Goal: Task Accomplishment & Management: Use online tool/utility

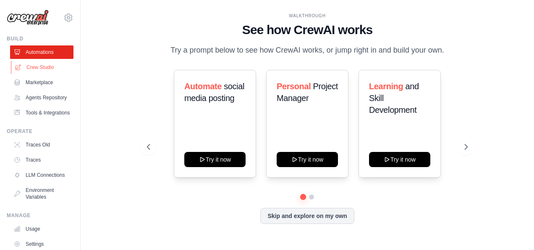
click at [34, 68] on link "Crew Studio" at bounding box center [42, 66] width 63 height 13
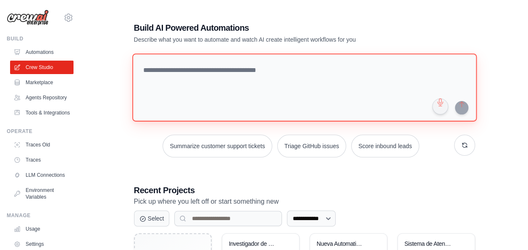
click at [199, 68] on textarea at bounding box center [304, 87] width 344 height 68
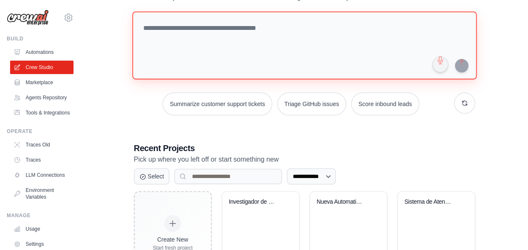
scroll to position [126, 0]
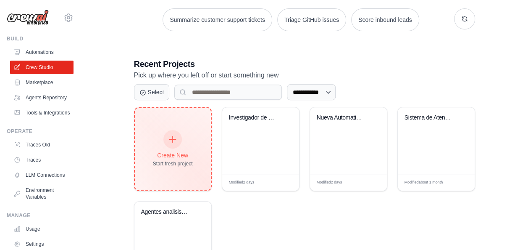
click at [172, 136] on icon at bounding box center [172, 138] width 9 height 9
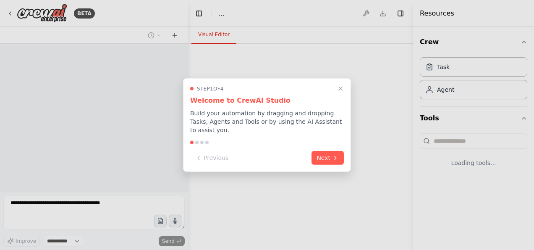
select select "****"
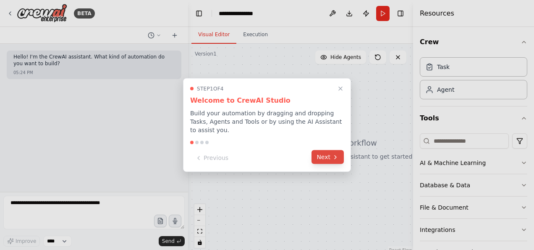
click at [329, 150] on button "Next" at bounding box center [328, 157] width 32 height 14
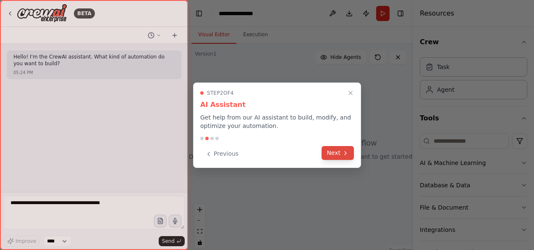
click at [341, 152] on button "Next" at bounding box center [338, 153] width 32 height 14
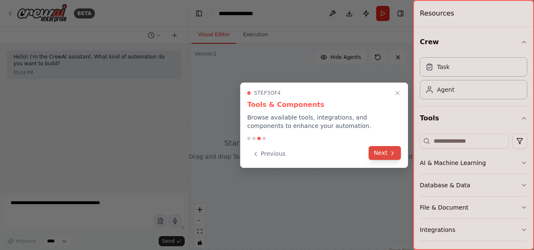
click at [381, 152] on button "Next" at bounding box center [385, 153] width 32 height 14
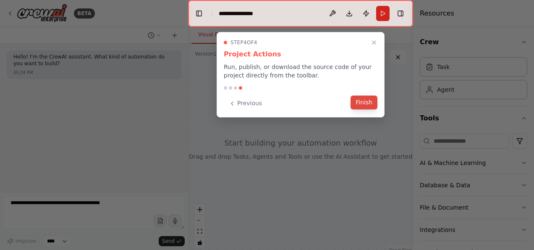
click at [364, 103] on button "Finish" at bounding box center [364, 102] width 27 height 14
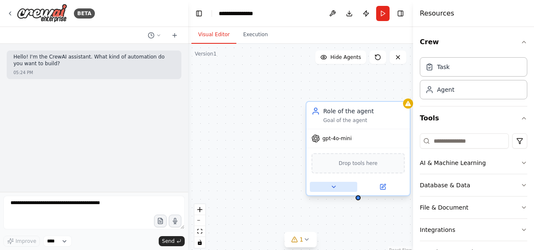
click at [334, 185] on icon at bounding box center [334, 186] width 7 height 7
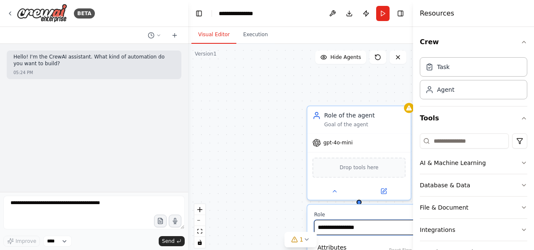
drag, startPoint x: 365, startPoint y: 225, endPoint x: 309, endPoint y: 222, distance: 56.8
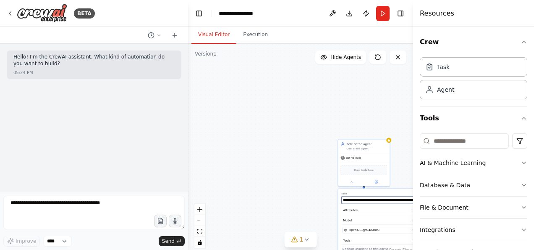
type input "**********"
click at [272, 182] on div "**********" at bounding box center [300, 149] width 225 height 210
click at [355, 117] on div "**********" at bounding box center [300, 149] width 225 height 210
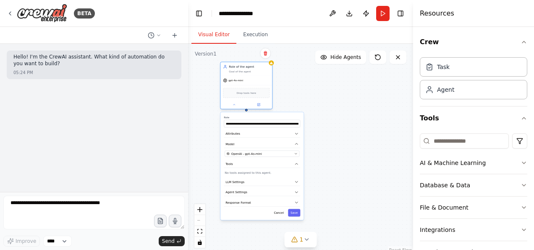
drag, startPoint x: 371, startPoint y: 144, endPoint x: 254, endPoint y: 69, distance: 138.5
click at [254, 69] on div "Role of the agent Goal of the agent" at bounding box center [249, 69] width 41 height 8
click at [297, 192] on icon "button" at bounding box center [296, 192] width 4 height 4
click at [312, 174] on div "**********" at bounding box center [300, 149] width 225 height 210
click at [296, 190] on icon "button" at bounding box center [296, 192] width 4 height 4
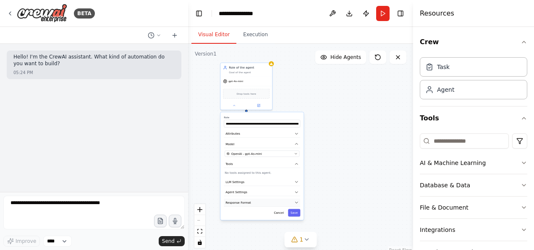
click at [295, 202] on icon "button" at bounding box center [296, 202] width 3 height 1
click at [246, 214] on p "Set a response format for the agent." at bounding box center [262, 214] width 75 height 3
click at [263, 223] on button "Add Property" at bounding box center [262, 224] width 75 height 10
click at [296, 237] on icon at bounding box center [294, 239] width 5 height 5
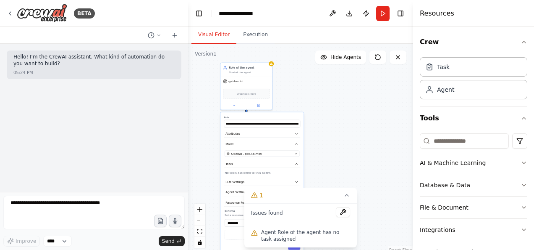
click at [342, 146] on div "**********" at bounding box center [300, 149] width 225 height 210
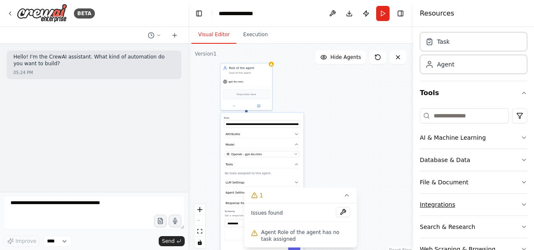
scroll to position [42, 0]
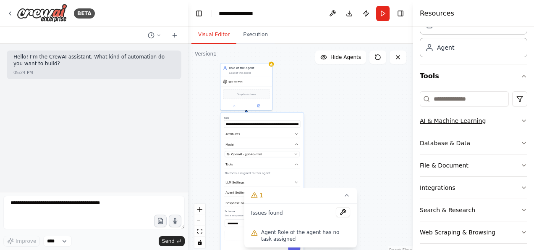
click at [523, 120] on icon "button" at bounding box center [524, 121] width 3 height 2
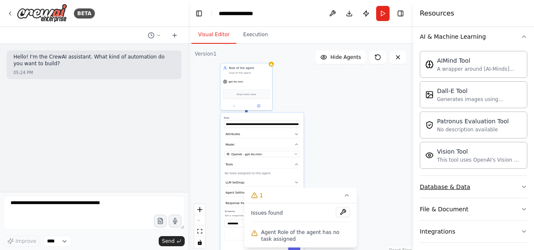
scroll to position [84, 0]
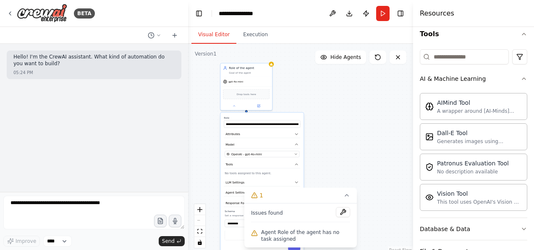
click at [347, 131] on div "**********" at bounding box center [300, 149] width 225 height 210
click at [347, 197] on icon at bounding box center [347, 195] width 7 height 7
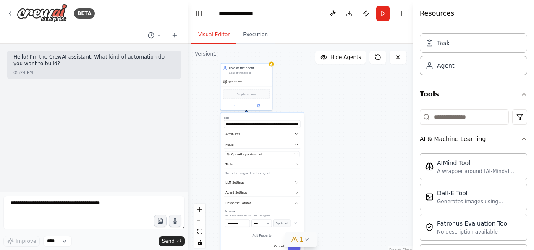
scroll to position [6, 0]
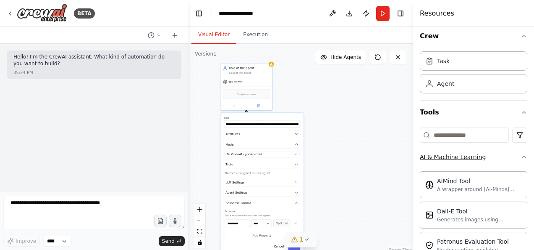
click at [521, 155] on icon "button" at bounding box center [524, 156] width 7 height 7
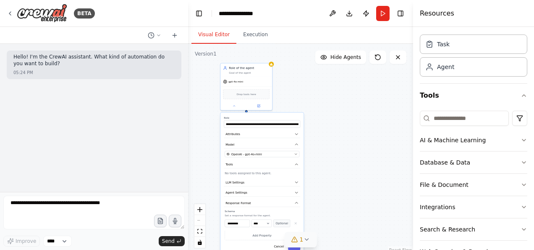
scroll to position [47, 0]
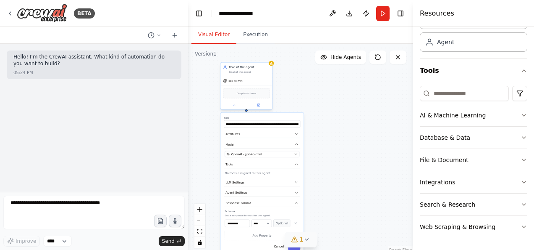
click at [253, 68] on div "Role of the agent" at bounding box center [249, 67] width 41 height 4
click at [266, 52] on icon at bounding box center [265, 53] width 3 height 5
click at [242, 55] on button "Confirm" at bounding box center [242, 54] width 30 height 10
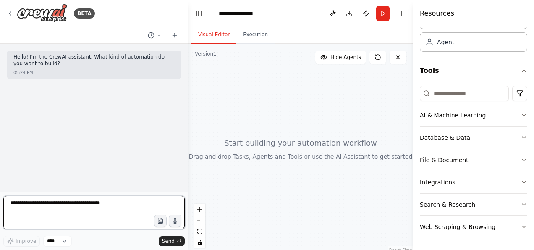
click at [28, 205] on textarea at bounding box center [93, 212] width 181 height 34
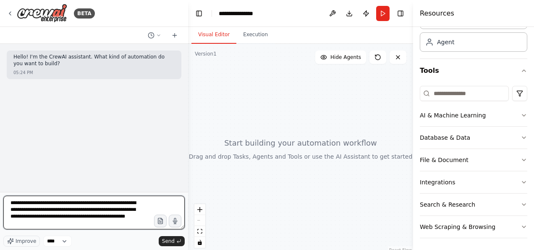
click at [41, 223] on textarea "**********" at bounding box center [93, 212] width 181 height 34
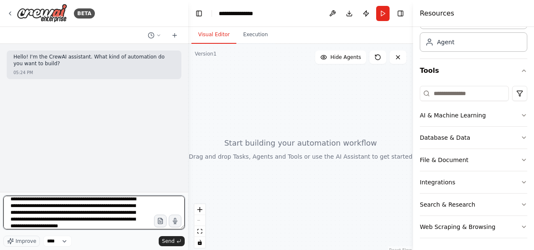
scroll to position [11, 0]
type textarea "**********"
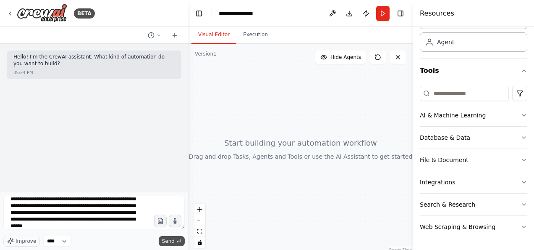
click at [171, 240] on span "Send" at bounding box center [168, 240] width 13 height 7
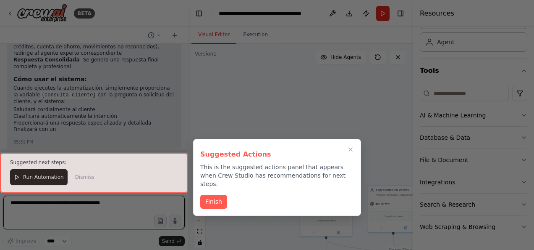
scroll to position [870, 0]
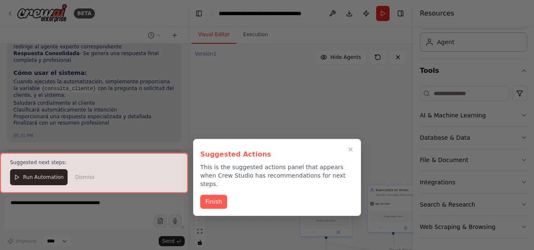
click at [214, 195] on button "Finish" at bounding box center [213, 202] width 27 height 14
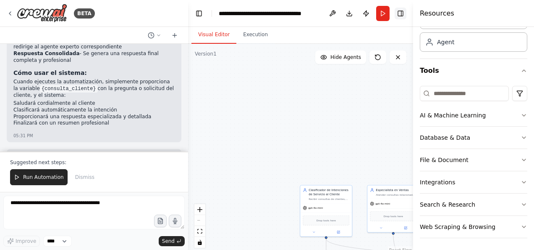
click at [402, 14] on button "Toggle Right Sidebar" at bounding box center [401, 14] width 12 height 12
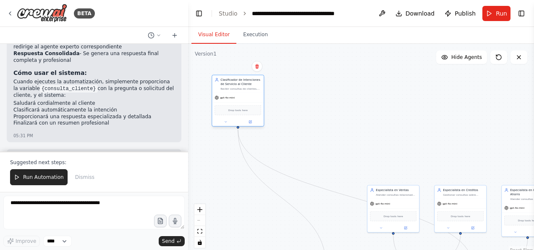
drag, startPoint x: 329, startPoint y: 192, endPoint x: 239, endPoint y: 82, distance: 142.8
click at [239, 82] on div "Clasificador de Intenciones de Servicio al Cliente" at bounding box center [241, 82] width 41 height 8
drag, startPoint x: 392, startPoint y: 192, endPoint x: 324, endPoint y: 81, distance: 130.5
click at [324, 81] on div "Especialista en Ventas Atender consultas relacionadas con {ventas} de productos…" at bounding box center [329, 82] width 41 height 8
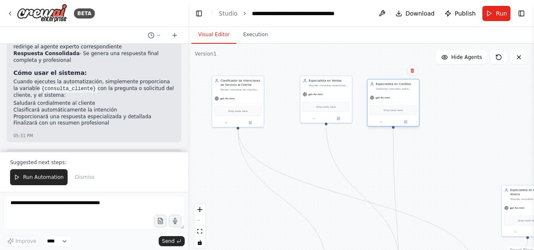
drag, startPoint x: 463, startPoint y: 191, endPoint x: 397, endPoint y: 87, distance: 122.7
click at [397, 87] on div "Especialista en Creditos Gestionar consultas sobre {creditos}, incluyendo solic…" at bounding box center [396, 86] width 41 height 8
drag, startPoint x: 518, startPoint y: 195, endPoint x: 463, endPoint y: 102, distance: 108.3
click at [463, 102] on div "Especialista en Cuentas de Ahorro Atender consultas sobre {cuenta de ahorro}, i…" at bounding box center [475, 101] width 41 height 13
click at [199, 221] on div "React Flow controls" at bounding box center [200, 226] width 11 height 44
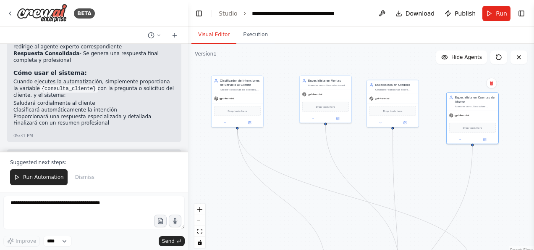
click at [199, 220] on div "React Flow controls" at bounding box center [200, 226] width 11 height 44
click at [200, 229] on icon "fit view" at bounding box center [199, 231] width 5 height 5
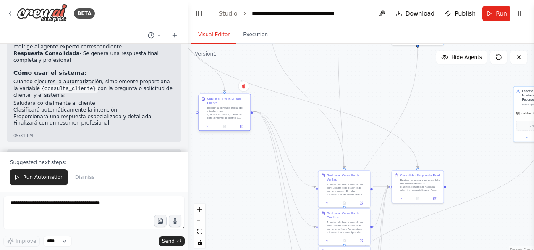
drag, startPoint x: 275, startPoint y: 187, endPoint x: 229, endPoint y: 112, distance: 88.2
click at [229, 112] on div "Recibir la consulta inicial del cliente sobre: {consulta_cliente}. Saludar cord…" at bounding box center [228, 112] width 41 height 13
drag, startPoint x: 345, startPoint y: 181, endPoint x: 333, endPoint y: 88, distance: 93.6
click at [333, 89] on div "Atender al cliente cuando su consulta ha sido clasificada como 'ventas'. Brinda…" at bounding box center [337, 95] width 41 height 13
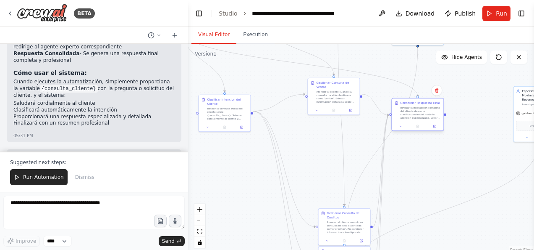
drag, startPoint x: 418, startPoint y: 191, endPoint x: 420, endPoint y: 119, distance: 71.9
click at [420, 119] on div "Consolidar Respuesta Final Revisar la interaccion completa del cliente desde la…" at bounding box center [418, 110] width 52 height 24
drag, startPoint x: 341, startPoint y: 229, endPoint x: 327, endPoint y: 163, distance: 67.8
click at [327, 163] on div "Atender al cliente cuando su consulta ha sido clasificada como 'creditos'. Prop…" at bounding box center [333, 158] width 41 height 13
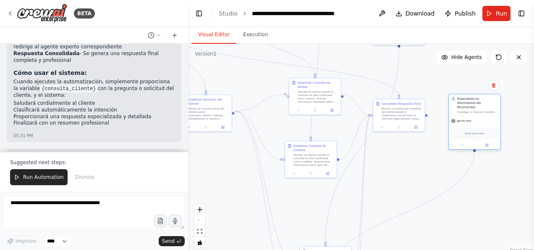
drag, startPoint x: 527, startPoint y: 104, endPoint x: 460, endPoint y: 112, distance: 66.9
click at [460, 116] on div "gpt-4o-mini" at bounding box center [475, 120] width 52 height 9
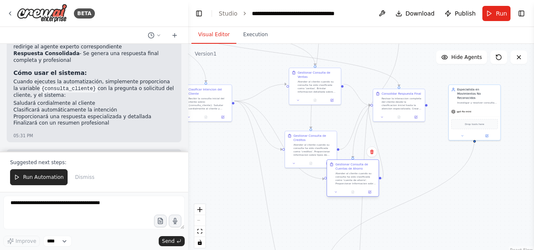
drag, startPoint x: 332, startPoint y: 247, endPoint x: 360, endPoint y: 160, distance: 92.2
click at [360, 160] on div "Gestionar Consulta de Cuentas de Ahorro Atender al cliente cuando su consulta h…" at bounding box center [353, 174] width 52 height 28
click at [199, 220] on div "React Flow controls" at bounding box center [200, 226] width 11 height 44
click at [199, 230] on icon "fit view" at bounding box center [199, 231] width 5 height 5
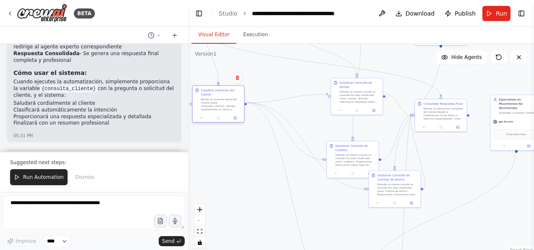
drag, startPoint x: 250, startPoint y: 111, endPoint x: 221, endPoint y: 104, distance: 29.8
click at [221, 104] on div "Recibir la consulta inicial del cliente sobre: {consulta_cliente}. Saludar cord…" at bounding box center [221, 103] width 41 height 13
drag, startPoint x: 350, startPoint y: 91, endPoint x: 282, endPoint y: 101, distance: 68.4
click at [282, 101] on div "Atender al cliente cuando su consulta ha sido clasificada como 'ventas'. Brinda…" at bounding box center [293, 103] width 41 height 13
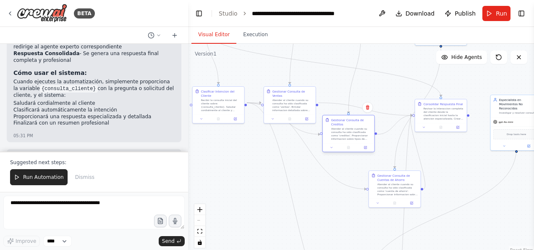
drag, startPoint x: 353, startPoint y: 160, endPoint x: 350, endPoint y: 134, distance: 27.1
click at [350, 134] on div "Atender al cliente cuando su consulta ha sido clasificada como 'creditos'. Prop…" at bounding box center [351, 133] width 41 height 13
drag, startPoint x: 288, startPoint y: 100, endPoint x: 278, endPoint y: 145, distance: 47.0
click at [278, 145] on div "Atender al cliente cuando su consulta ha sido clasificada como 'ventas'. Brinda…" at bounding box center [284, 150] width 41 height 13
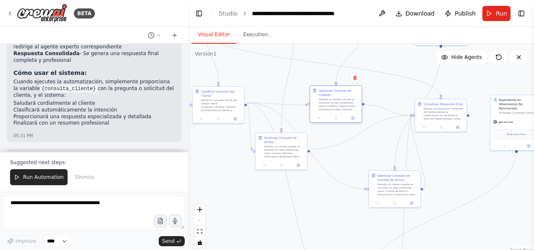
drag, startPoint x: 355, startPoint y: 136, endPoint x: 344, endPoint y: 108, distance: 30.5
click at [344, 108] on div "Atender al cliente cuando su consulta ha sido clasificada como 'creditos'. Prop…" at bounding box center [339, 103] width 41 height 13
drag, startPoint x: 437, startPoint y: 111, endPoint x: 414, endPoint y: 107, distance: 23.5
click at [414, 107] on div "Revisar la interaccion completa del cliente desde la clasificacion inicial hast…" at bounding box center [423, 108] width 41 height 13
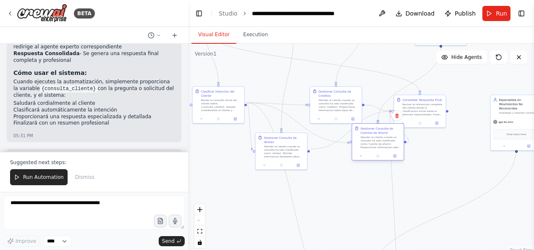
drag, startPoint x: 398, startPoint y: 183, endPoint x: 382, endPoint y: 142, distance: 44.5
click at [382, 142] on div "Atender al cliente cuando su consulta ha sido clasificada como 'cuenta de ahorr…" at bounding box center [381, 141] width 41 height 13
click at [200, 210] on icon "zoom in" at bounding box center [199, 209] width 5 height 5
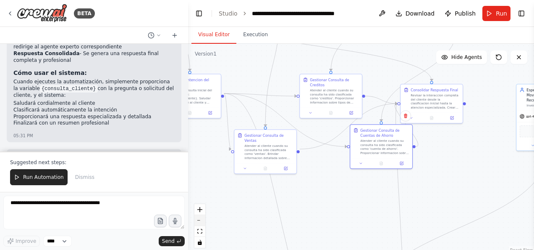
click at [198, 218] on button "zoom out" at bounding box center [200, 220] width 11 height 11
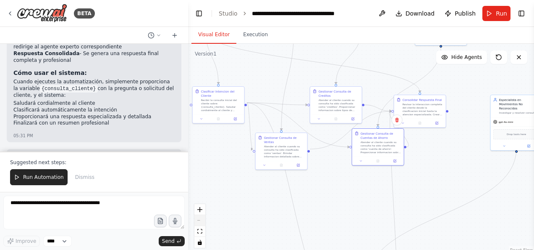
click at [198, 218] on div "React Flow controls" at bounding box center [200, 226] width 11 height 44
click at [200, 229] on icon "fit view" at bounding box center [199, 231] width 5 height 5
click at [199, 230] on icon "fit view" at bounding box center [199, 231] width 5 height 5
click at [199, 13] on button "Toggle Left Sidebar" at bounding box center [199, 14] width 12 height 12
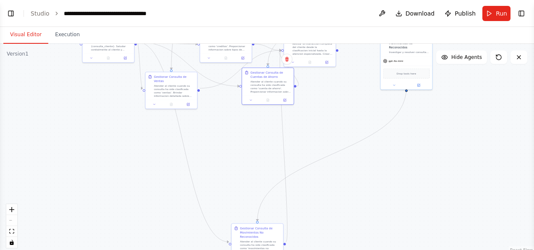
drag, startPoint x: 25, startPoint y: 46, endPoint x: 103, endPoint y: -15, distance: 99.1
click at [103, 0] on html "BETA Hello! I'm the CrewAI assistant. What kind of automation do you want to bu…" at bounding box center [267, 125] width 534 height 250
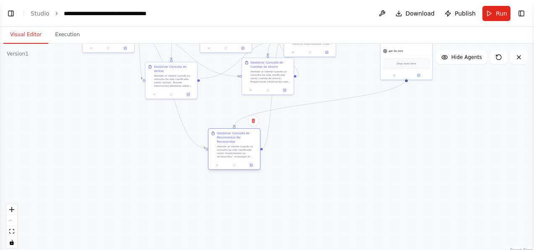
drag, startPoint x: 265, startPoint y: 241, endPoint x: 241, endPoint y: 148, distance: 96.2
click at [241, 148] on div "Atender al cliente cuando su consulta ha sido clasificada como 'movimientos no …" at bounding box center [237, 151] width 41 height 13
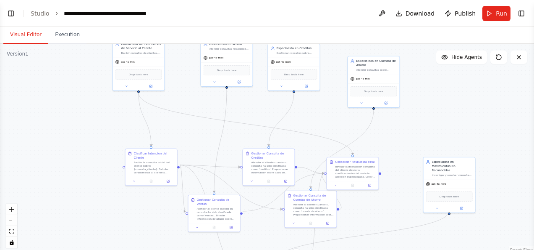
drag, startPoint x: 79, startPoint y: 97, endPoint x: 122, endPoint y: 229, distance: 139.5
click at [122, 229] on div ".deletable-edge-delete-btn { width: 20px; height: 20px; border: 0px solid #ffff…" at bounding box center [267, 149] width 534 height 210
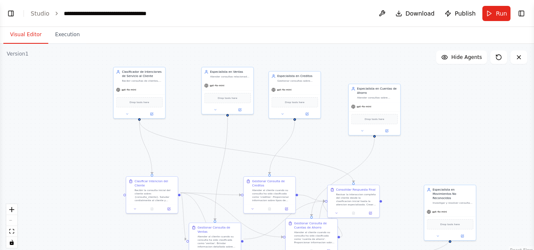
drag, startPoint x: 81, startPoint y: 113, endPoint x: 82, endPoint y: 140, distance: 27.7
click at [82, 140] on div ".deletable-edge-delete-btn { width: 20px; height: 20px; border: 0px solid #ffff…" at bounding box center [267, 149] width 534 height 210
click at [153, 191] on div "Recibir la consulta inicial del cliente sobre: {consulta_cliente}. Saludar cord…" at bounding box center [155, 193] width 41 height 13
click at [134, 206] on icon at bounding box center [135, 207] width 3 height 3
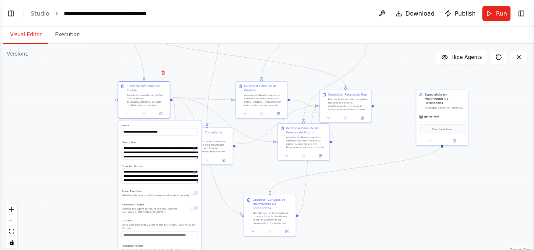
drag, startPoint x: 76, startPoint y: 191, endPoint x: 68, endPoint y: 96, distance: 95.3
click at [68, 96] on div ".deletable-edge-delete-btn { width: 20px; height: 20px; border: 0px solid #ffff…" at bounding box center [267, 149] width 534 height 210
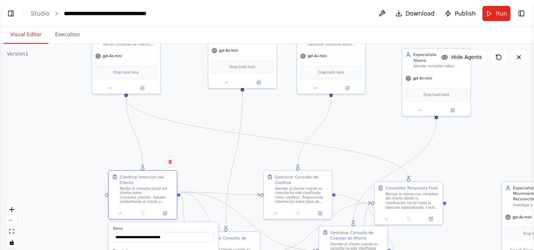
drag, startPoint x: 192, startPoint y: 71, endPoint x: 207, endPoint y: 155, distance: 86.1
click at [207, 156] on div ".deletable-edge-delete-btn { width: 20px; height: 20px; border: 0px solid #ffff…" at bounding box center [267, 149] width 534 height 210
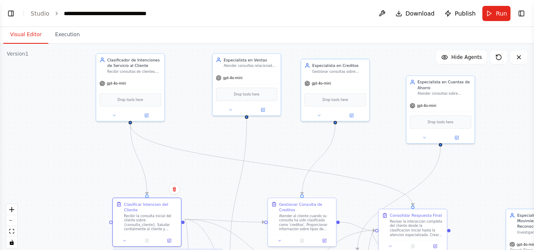
drag, startPoint x: 185, startPoint y: 89, endPoint x: 189, endPoint y: 117, distance: 27.6
click at [189, 117] on div ".deletable-edge-delete-btn { width: 20px; height: 20px; border: 0px solid #ffff…" at bounding box center [267, 149] width 534 height 210
click at [146, 114] on icon at bounding box center [147, 113] width 3 height 3
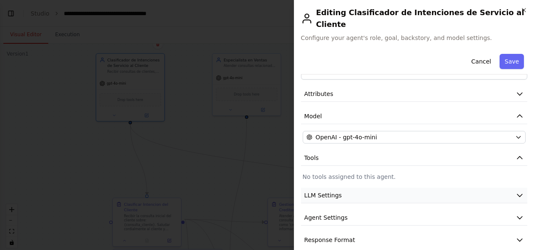
scroll to position [0, 0]
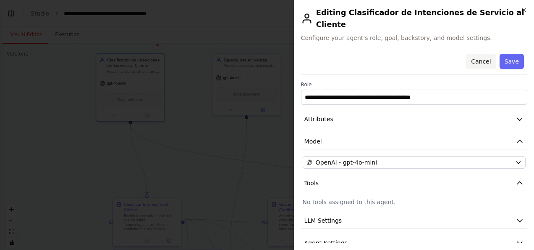
click at [474, 54] on button "Cancel" at bounding box center [481, 61] width 30 height 15
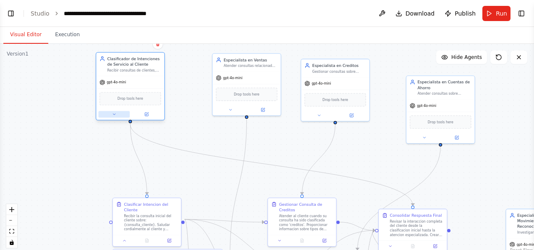
click at [115, 114] on icon at bounding box center [114, 114] width 5 height 5
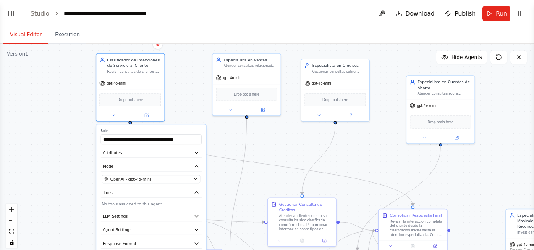
click at [44, 120] on div ".deletable-edge-delete-btn { width: 20px; height: 20px; border: 0px solid #ffff…" at bounding box center [267, 149] width 534 height 210
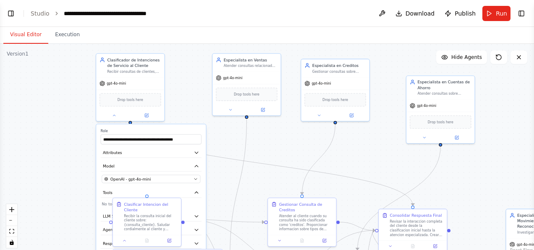
click at [188, 113] on div ".deletable-edge-delete-btn { width: 20px; height: 20px; border: 0px solid #ffff…" at bounding box center [267, 149] width 534 height 210
click at [115, 113] on icon at bounding box center [114, 114] width 5 height 5
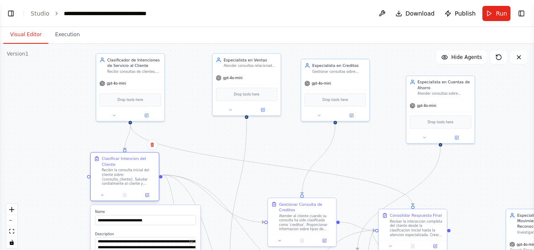
drag, startPoint x: 148, startPoint y: 218, endPoint x: 127, endPoint y: 176, distance: 47.7
click at [127, 176] on div "Recibir la consulta inicial del cliente sobre: {consulta_cliente}. Saludar cord…" at bounding box center [129, 177] width 54 height 18
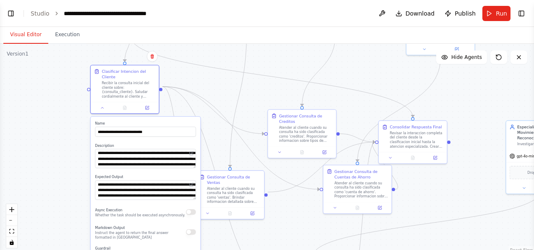
drag, startPoint x: 197, startPoint y: 130, endPoint x: 197, endPoint y: 42, distance: 88.2
click at [197, 42] on div "Visual Editor Execution Version 1 Show Tools Hide Agents .deletable-edge-delete…" at bounding box center [267, 138] width 534 height 223
click at [102, 104] on icon at bounding box center [102, 106] width 5 height 5
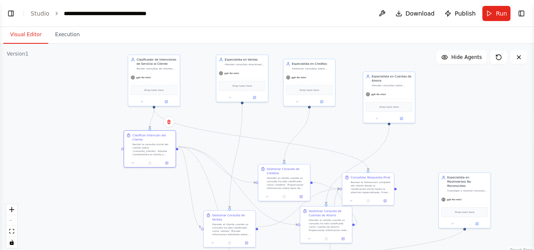
drag, startPoint x: 199, startPoint y: 75, endPoint x: 202, endPoint y: 115, distance: 40.1
click at [202, 115] on div ".deletable-edge-delete-btn { width: 20px; height: 20px; border: 0px solid #ffff…" at bounding box center [267, 149] width 534 height 210
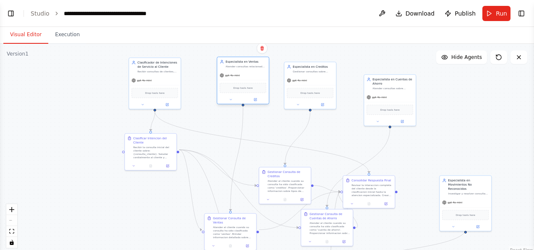
click at [240, 65] on div "Atender consultas relacionadas con {ventas} de productos y servicios financiero…" at bounding box center [246, 66] width 41 height 3
click at [262, 50] on icon at bounding box center [261, 48] width 3 height 5
click at [238, 50] on button "Confirm" at bounding box center [238, 48] width 30 height 10
click at [313, 75] on div "gpt-4o-mini" at bounding box center [310, 79] width 52 height 9
click at [330, 54] on icon at bounding box center [329, 52] width 3 height 5
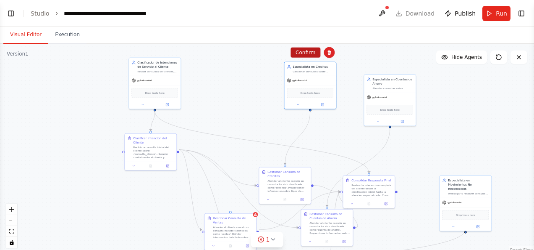
click at [307, 53] on button "Confirm" at bounding box center [306, 52] width 30 height 10
click at [393, 89] on div "Atender consultas sobre {cuenta de ahorro}, incluyendo apertura de cuentas, con…" at bounding box center [393, 87] width 41 height 3
click at [411, 66] on icon at bounding box center [409, 65] width 5 height 5
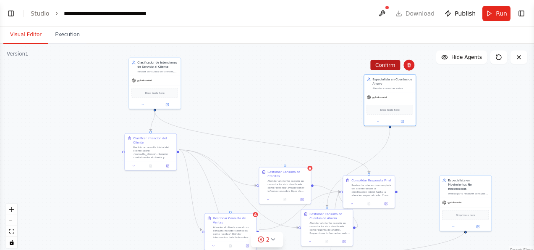
click at [389, 65] on button "Confirm" at bounding box center [386, 65] width 30 height 10
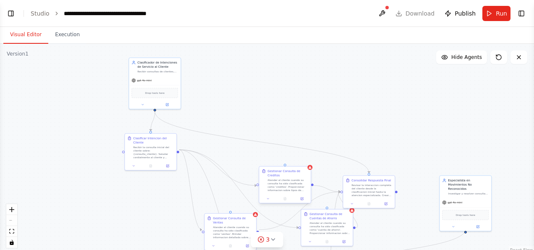
click at [287, 181] on div "Atender al cliente cuando su consulta ha sido clasificada como 'creditos'. Prop…" at bounding box center [288, 184] width 41 height 13
click at [304, 159] on icon at bounding box center [304, 158] width 5 height 5
click at [281, 159] on button "Confirm" at bounding box center [281, 158] width 30 height 10
click at [321, 223] on div "Atender al cliente cuando su consulta ha sido clasificada como 'cuenta de ahorr…" at bounding box center [330, 226] width 41 height 13
click at [347, 202] on icon at bounding box center [345, 200] width 3 height 5
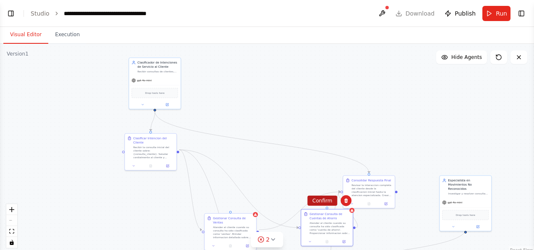
click at [326, 203] on button "Confirm" at bounding box center [323, 200] width 30 height 10
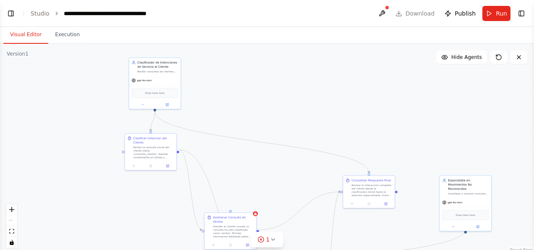
click at [235, 225] on div "Atender al cliente cuando su consulta ha sido clasificada como 'ventas'. Brinda…" at bounding box center [233, 230] width 41 height 13
click at [250, 206] on icon at bounding box center [249, 204] width 3 height 5
click at [231, 205] on button "Confirm" at bounding box center [226, 205] width 30 height 10
click at [365, 188] on div "Revisar la interaccion completa del cliente desde la clasificacion inicial hast…" at bounding box center [372, 188] width 41 height 13
click at [389, 168] on icon at bounding box center [387, 166] width 3 height 5
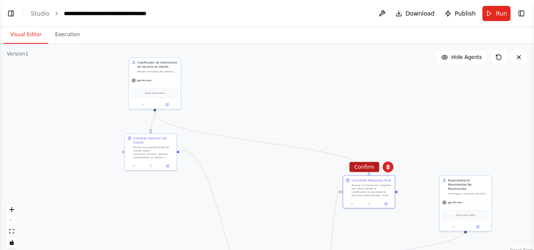
click at [363, 168] on button "Confirm" at bounding box center [365, 167] width 30 height 10
click at [462, 190] on div "Investigar y resolver consultas sobre {movimientos no reconocidos}, incluyendo …" at bounding box center [468, 191] width 41 height 3
click at [485, 166] on icon at bounding box center [484, 165] width 3 height 5
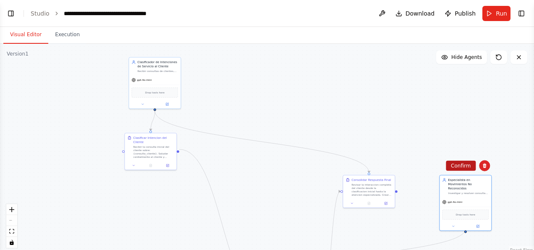
click at [465, 166] on button "Confirm" at bounding box center [461, 165] width 30 height 10
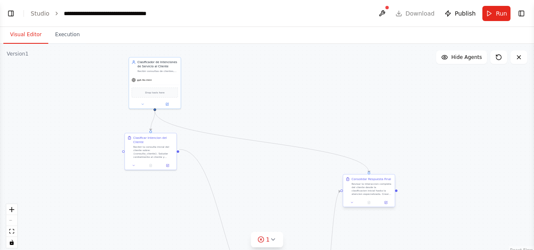
click at [364, 191] on div "Revisar la interaccion completa del cliente desde la clasificacion inicial hast…" at bounding box center [372, 188] width 41 height 13
click at [390, 167] on icon at bounding box center [388, 166] width 5 height 5
click at [368, 167] on button "Confirm" at bounding box center [365, 166] width 30 height 10
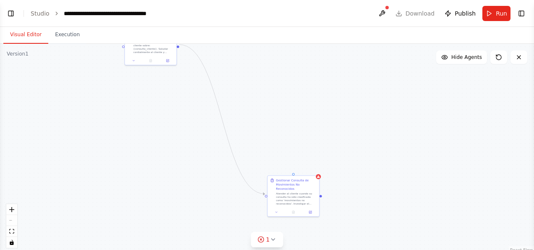
drag, startPoint x: 303, startPoint y: 181, endPoint x: 303, endPoint y: 76, distance: 104.6
click at [303, 76] on div ".deletable-edge-delete-btn { width: 20px; height: 20px; border: 0px solid #ffff…" at bounding box center [267, 149] width 534 height 210
click at [297, 186] on div "Gestionar Consulta de Movimientos No Reconocidos Atender al cliente cuando su c…" at bounding box center [296, 190] width 41 height 27
click at [313, 167] on icon at bounding box center [312, 166] width 5 height 5
click at [288, 167] on button "Confirm" at bounding box center [289, 167] width 30 height 10
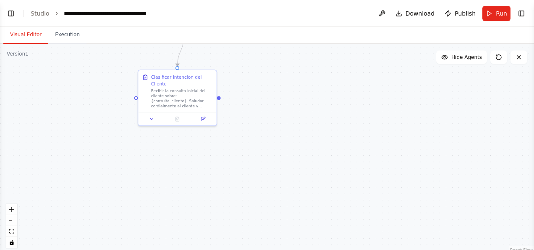
drag, startPoint x: 216, startPoint y: 105, endPoint x: 288, endPoint y: 226, distance: 140.3
click at [288, 226] on div ".deletable-edge-delete-btn { width: 20px; height: 20px; border: 0px solid #ffff…" at bounding box center [267, 149] width 534 height 210
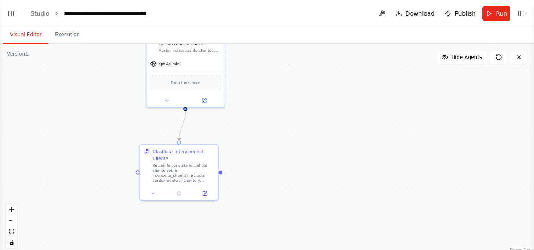
drag, startPoint x: 276, startPoint y: 79, endPoint x: 277, endPoint y: 150, distance: 70.6
click at [277, 150] on div ".deletable-edge-delete-btn { width: 20px; height: 20px; border: 0px solid #ffff…" at bounding box center [267, 149] width 534 height 210
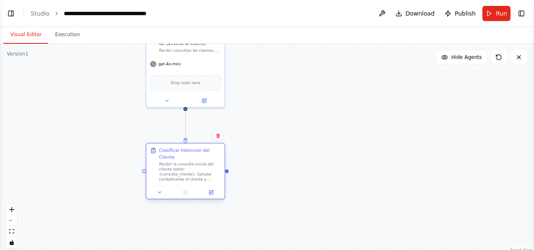
drag, startPoint x: 185, startPoint y: 167, endPoint x: 190, endPoint y: 168, distance: 4.9
click at [190, 168] on div "Recibir la consulta inicial del cliente sobre: {consulta_cliente}. Saludar cord…" at bounding box center [190, 171] width 62 height 21
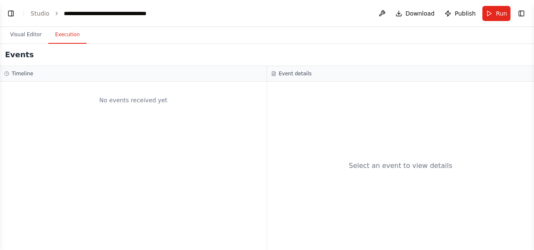
click at [62, 33] on button "Execution" at bounding box center [67, 35] width 38 height 18
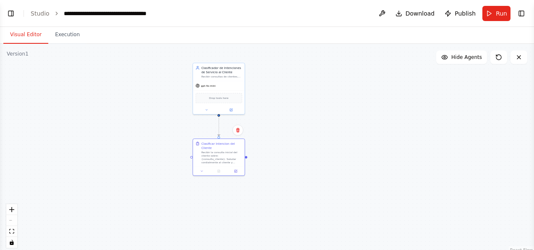
click at [31, 33] on button "Visual Editor" at bounding box center [25, 35] width 45 height 18
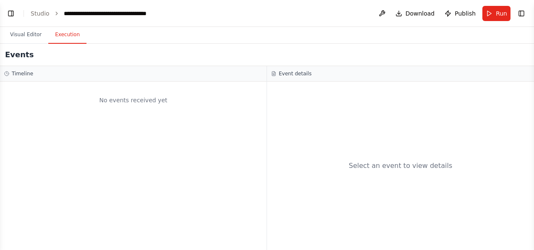
click at [64, 33] on button "Execution" at bounding box center [67, 35] width 38 height 18
click at [496, 12] on button "Run" at bounding box center [497, 13] width 28 height 15
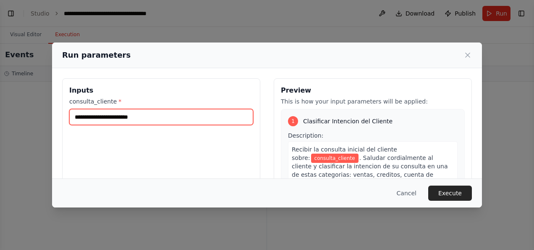
drag, startPoint x: 142, startPoint y: 116, endPoint x: 73, endPoint y: 115, distance: 68.9
click at [73, 115] on input "consulta_cliente *" at bounding box center [161, 117] width 184 height 16
click at [149, 117] on input "consulta_cliente *" at bounding box center [161, 117] width 184 height 16
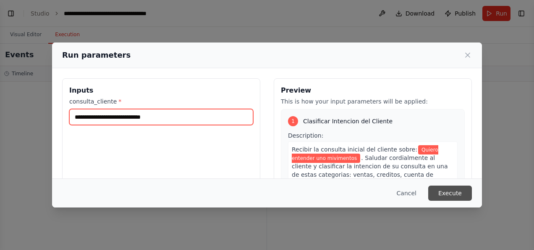
type input "**********"
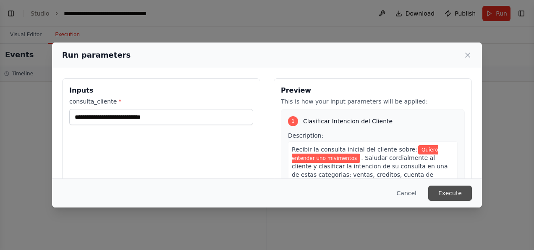
click at [451, 191] on button "Execute" at bounding box center [451, 192] width 44 height 15
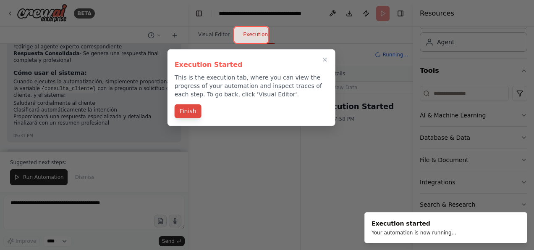
click at [184, 110] on button "Finish" at bounding box center [188, 111] width 27 height 14
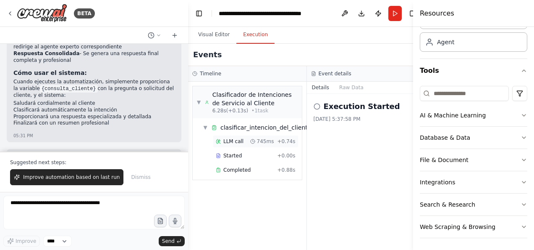
click at [227, 138] on span "LLM call" at bounding box center [233, 141] width 20 height 7
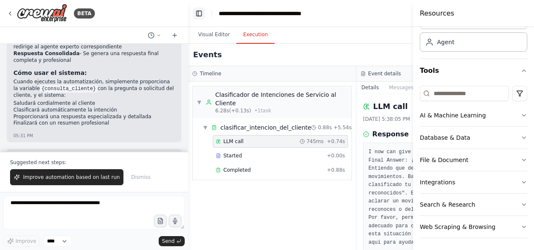
click at [199, 12] on button "Toggle Left Sidebar" at bounding box center [199, 14] width 12 height 12
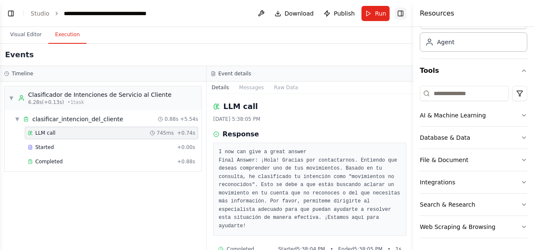
click at [399, 11] on button "Toggle Right Sidebar" at bounding box center [401, 14] width 12 height 12
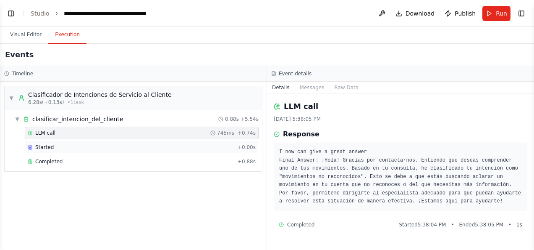
click at [43, 145] on span "Started" at bounding box center [44, 147] width 18 height 7
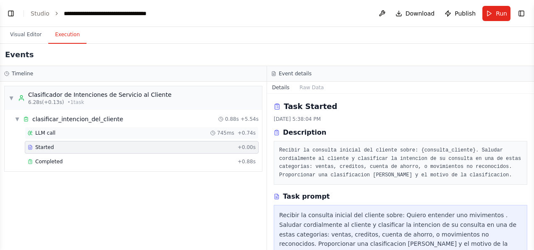
click at [46, 133] on span "LLM call" at bounding box center [45, 132] width 20 height 7
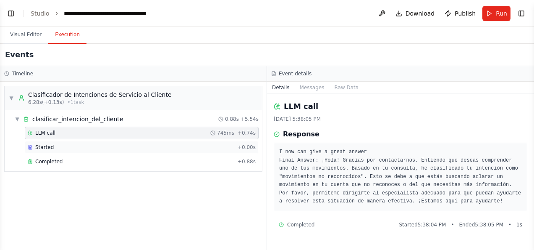
click at [45, 145] on span "Started" at bounding box center [44, 147] width 18 height 7
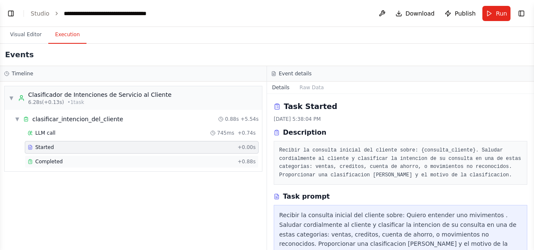
click at [51, 159] on span "Completed" at bounding box center [48, 161] width 27 height 7
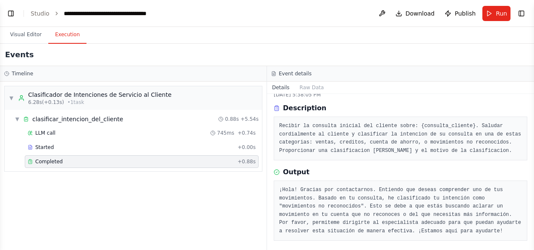
scroll to position [25, 0]
click at [53, 132] on div "LLM call 745ms + 0.74s" at bounding box center [142, 132] width 228 height 7
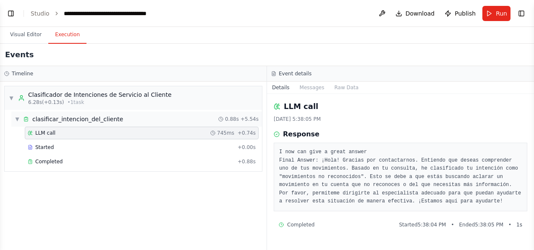
click at [54, 119] on div "clasificar_intencion_del_cliente" at bounding box center [77, 119] width 91 height 8
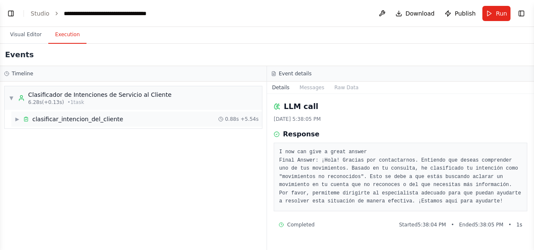
click at [19, 118] on span "▶" at bounding box center [17, 119] width 5 height 7
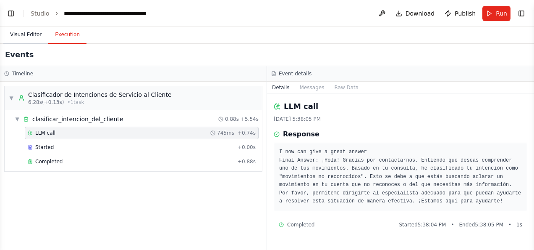
click at [29, 32] on button "Visual Editor" at bounding box center [25, 35] width 45 height 18
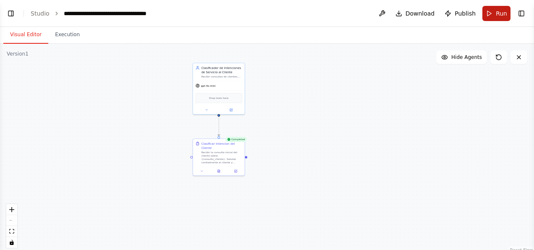
click at [498, 12] on span "Run" at bounding box center [501, 13] width 11 height 8
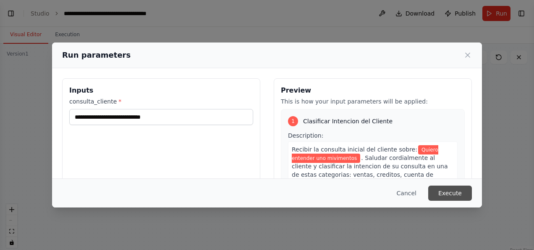
click at [445, 191] on button "Execute" at bounding box center [451, 192] width 44 height 15
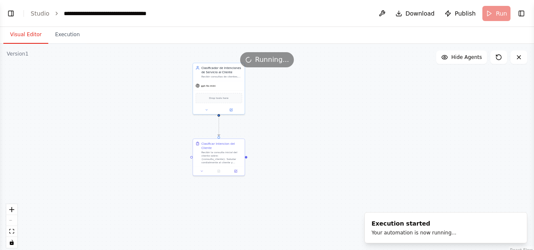
click at [19, 33] on button "Visual Editor" at bounding box center [25, 35] width 45 height 18
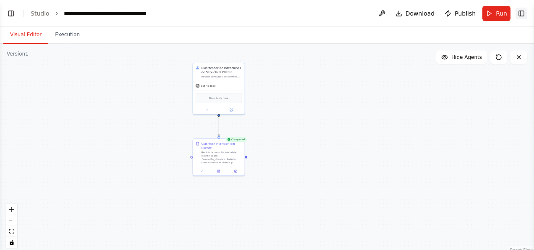
click at [519, 13] on button "Toggle Right Sidebar" at bounding box center [522, 14] width 12 height 12
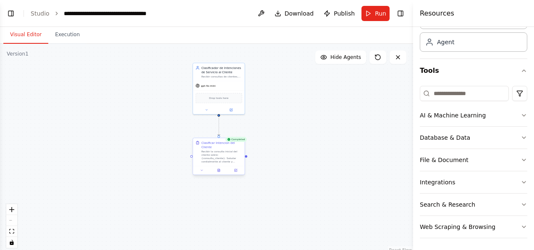
click at [203, 169] on div at bounding box center [219, 170] width 52 height 9
click at [201, 170] on icon at bounding box center [202, 170] width 2 height 1
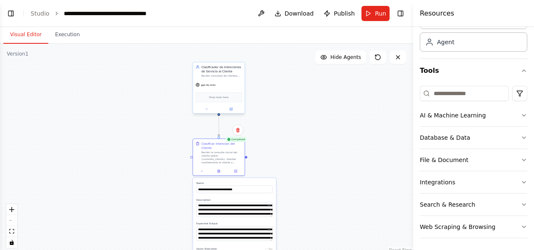
drag, startPoint x: 223, startPoint y: 86, endPoint x: 216, endPoint y: 112, distance: 27.6
click at [223, 85] on div "gpt-4o-mini" at bounding box center [219, 84] width 52 height 9
click at [202, 168] on icon at bounding box center [201, 169] width 3 height 3
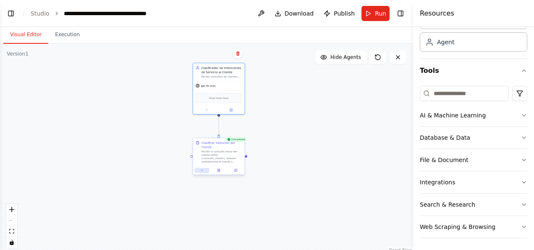
click at [203, 168] on icon at bounding box center [201, 169] width 3 height 3
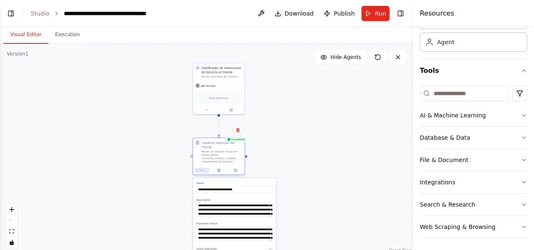
click at [203, 168] on icon at bounding box center [201, 169] width 3 height 3
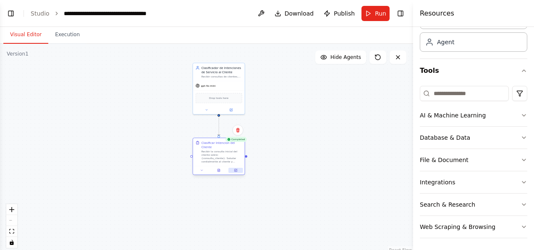
click at [236, 168] on icon at bounding box center [235, 169] width 3 height 3
click at [208, 109] on icon at bounding box center [206, 108] width 3 height 3
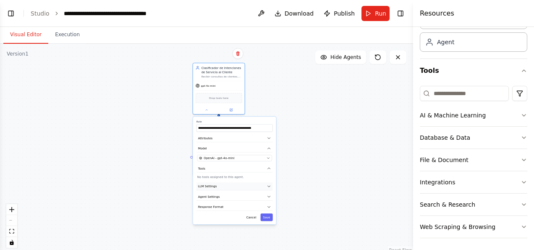
click at [269, 185] on icon "button" at bounding box center [269, 185] width 3 height 1
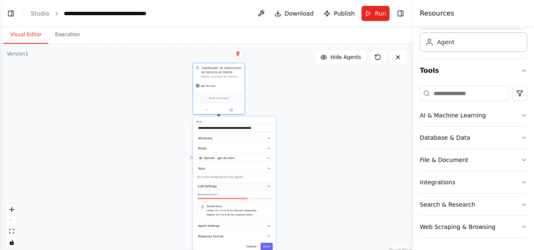
click at [269, 185] on icon "button" at bounding box center [269, 185] width 3 height 1
click at [270, 206] on icon "button" at bounding box center [269, 207] width 4 height 4
click at [270, 205] on icon "button" at bounding box center [269, 207] width 4 height 4
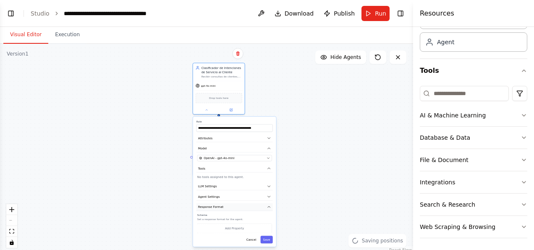
click at [269, 206] on icon "button" at bounding box center [269, 206] width 3 height 1
click at [270, 196] on icon "button" at bounding box center [269, 196] width 3 height 1
click at [208, 110] on button at bounding box center [207, 108] width 24 height 5
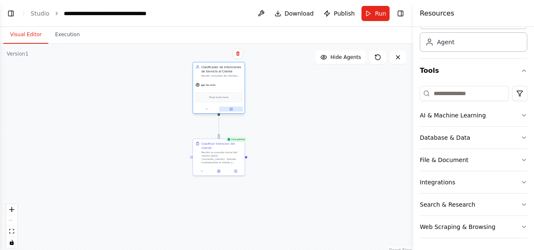
click at [231, 108] on icon at bounding box center [232, 109] width 2 height 2
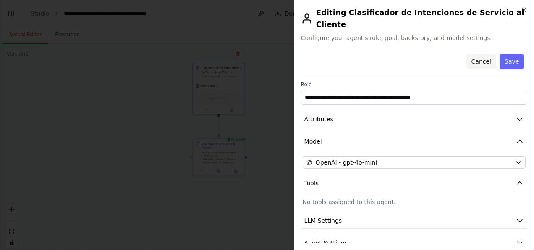
drag, startPoint x: 477, startPoint y: 51, endPoint x: 473, endPoint y: 52, distance: 4.3
click at [477, 54] on button "Cancel" at bounding box center [481, 61] width 30 height 15
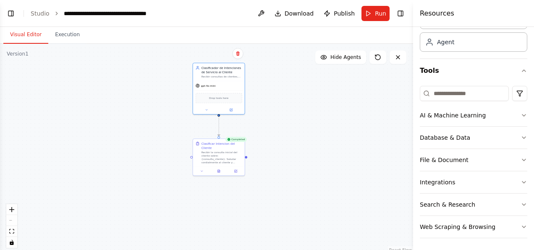
click at [248, 158] on div ".deletable-edge-delete-btn { width: 20px; height: 20px; border: 0px solid #ffff…" at bounding box center [206, 149] width 413 height 210
click at [192, 157] on div ".deletable-edge-delete-btn { width: 20px; height: 20px; border: 0px solid #ffff…" at bounding box center [206, 149] width 413 height 210
click at [219, 155] on div "Recibir la consulta inicial del cliente sobre: {consulta_cliente}. Saludar cord…" at bounding box center [222, 156] width 41 height 13
click at [220, 168] on icon at bounding box center [219, 169] width 2 height 3
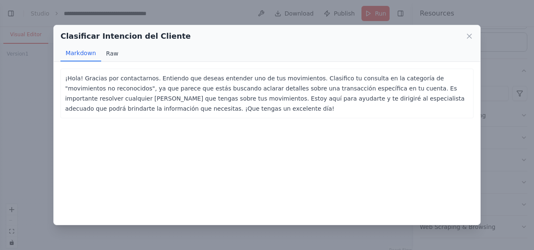
click at [109, 55] on button "Raw" at bounding box center [112, 53] width 22 height 16
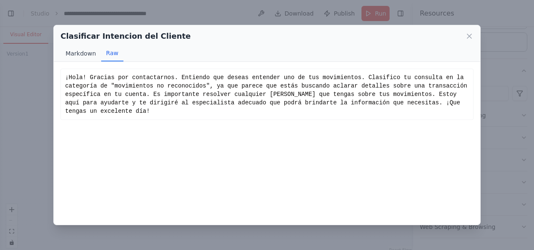
click at [81, 54] on button "Markdown" at bounding box center [80, 53] width 40 height 16
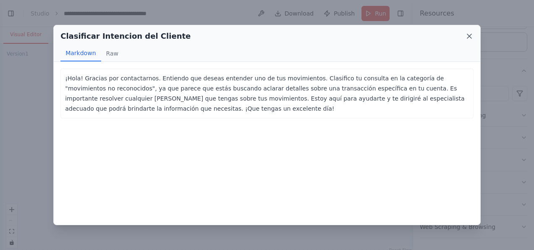
click at [471, 34] on icon at bounding box center [470, 36] width 4 height 4
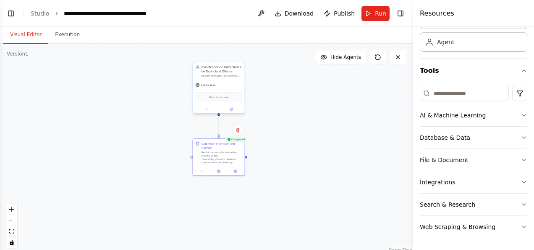
click at [215, 87] on div "gpt-4o-mini" at bounding box center [219, 84] width 52 height 9
click at [208, 113] on div "Clasificador de Intenciones de Servicio al Cliente Recibir consultas de cliente…" at bounding box center [219, 88] width 53 height 52
click at [207, 109] on icon at bounding box center [206, 108] width 3 height 3
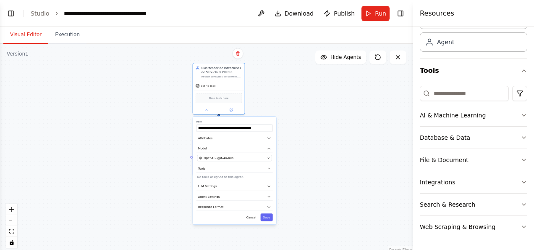
click at [303, 83] on div ".deletable-edge-delete-btn { width: 20px; height: 20px; border: 0px solid #ffff…" at bounding box center [206, 149] width 413 height 210
click at [374, 13] on button "Run" at bounding box center [376, 13] width 28 height 15
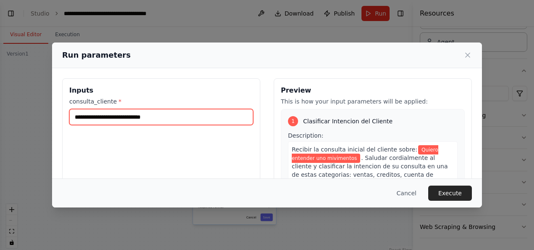
click at [106, 118] on input "**********" at bounding box center [161, 117] width 184 height 16
drag, startPoint x: 189, startPoint y: 116, endPoint x: 71, endPoint y: 116, distance: 117.6
click at [72, 116] on input "**********" at bounding box center [161, 117] width 184 height 16
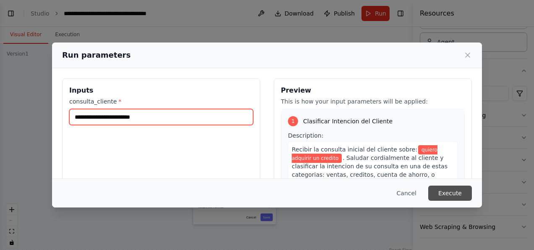
type input "**********"
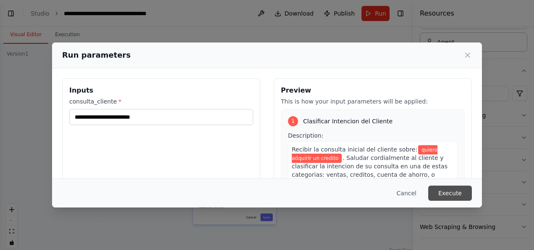
click at [454, 194] on button "Execute" at bounding box center [451, 192] width 44 height 15
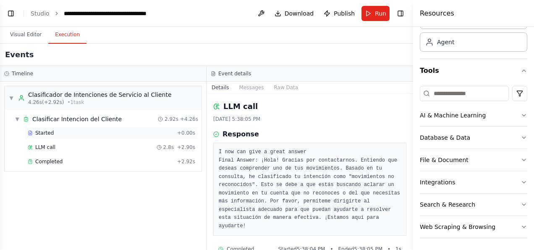
click at [37, 130] on span "Started" at bounding box center [44, 132] width 18 height 7
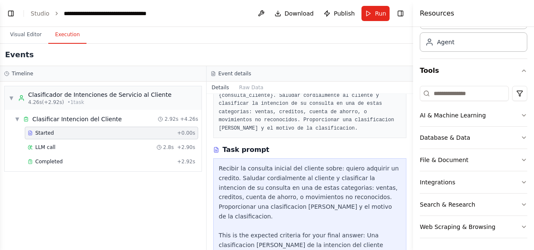
scroll to position [84, 0]
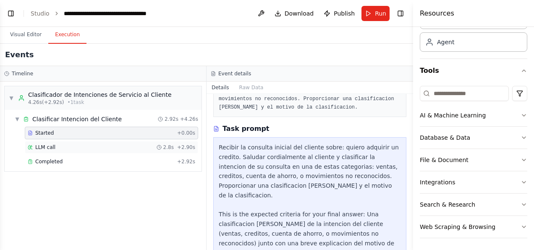
click at [45, 147] on span "LLM call" at bounding box center [45, 147] width 20 height 7
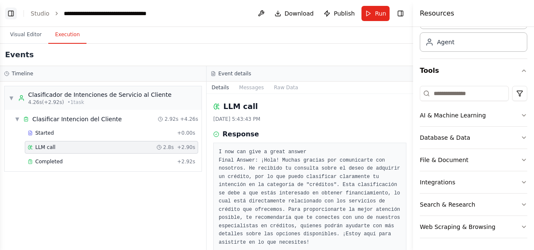
click at [10, 14] on button "Toggle Left Sidebar" at bounding box center [11, 14] width 12 height 12
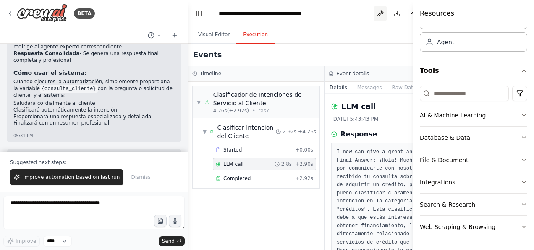
click at [374, 12] on button at bounding box center [380, 13] width 13 height 15
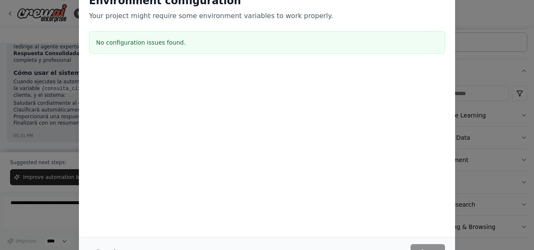
click at [477, 16] on div "Environment configuration Your project might require some environment variables…" at bounding box center [267, 125] width 534 height 250
drag, startPoint x: 530, startPoint y: 122, endPoint x: 529, endPoint y: 84, distance: 38.2
click at [530, 83] on div "Environment configuration Your project might require some environment variables…" at bounding box center [267, 125] width 534 height 250
click at [21, 29] on div "Environment configuration Your project might require some environment variables…" at bounding box center [267, 125] width 534 height 250
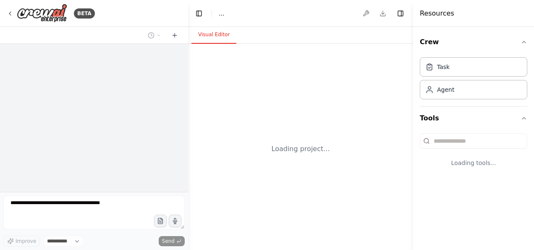
select select "****"
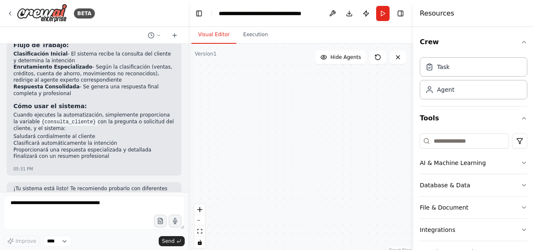
scroll to position [831, 0]
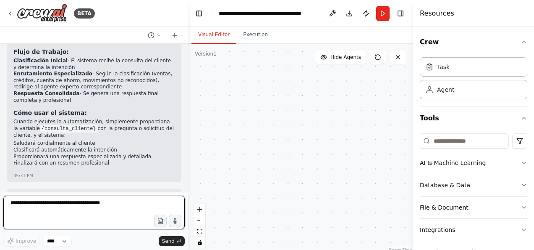
click at [16, 202] on textarea at bounding box center [93, 212] width 181 height 34
type textarea "**********"
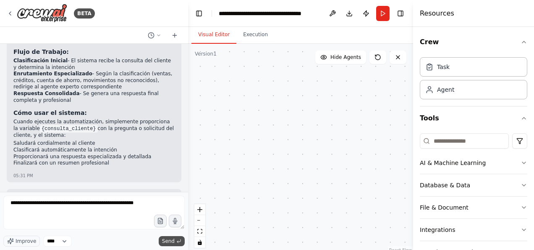
click at [169, 242] on span "Send" at bounding box center [168, 240] width 13 height 7
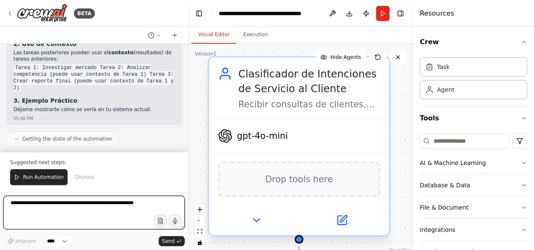
scroll to position [1412, 0]
